Goal: Task Accomplishment & Management: Manage account settings

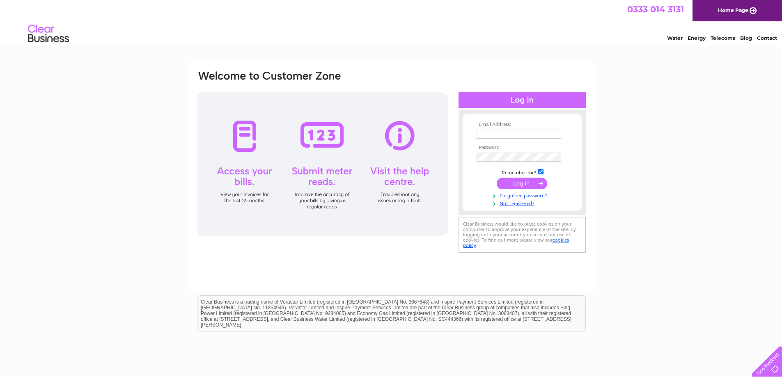
type input "[EMAIL_ADDRESS][DOMAIN_NAME]"
click at [529, 181] on input "submit" at bounding box center [522, 183] width 51 height 11
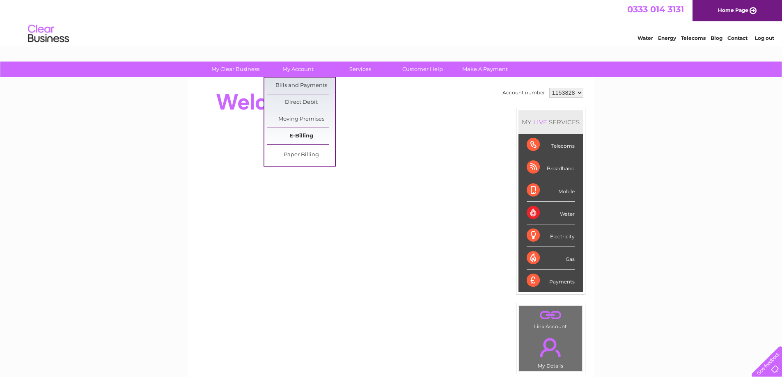
click at [302, 137] on link "E-Billing" at bounding box center [301, 136] width 68 height 16
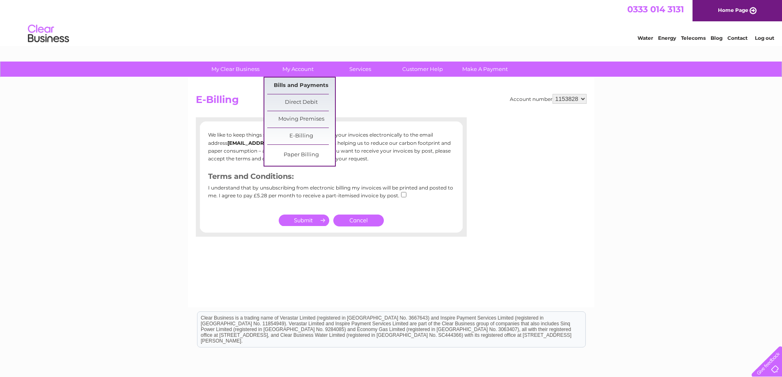
click at [300, 87] on link "Bills and Payments" at bounding box center [301, 86] width 68 height 16
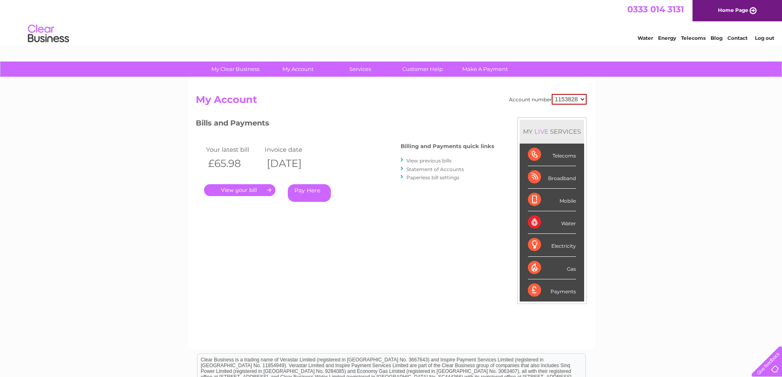
click at [246, 190] on link "." at bounding box center [239, 190] width 71 height 12
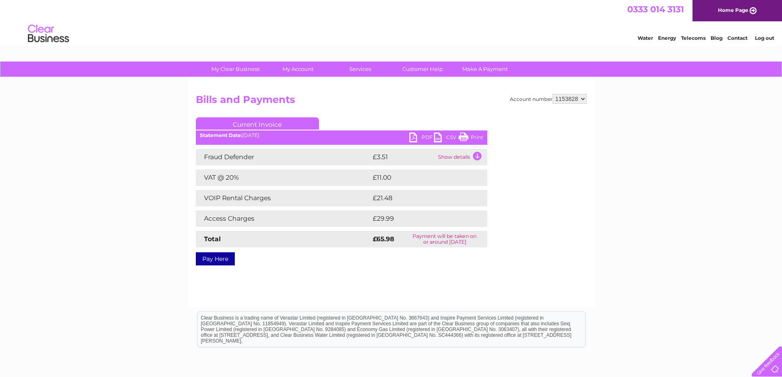
click at [475, 136] on link "Print" at bounding box center [471, 139] width 25 height 12
